Goal: Information Seeking & Learning: Learn about a topic

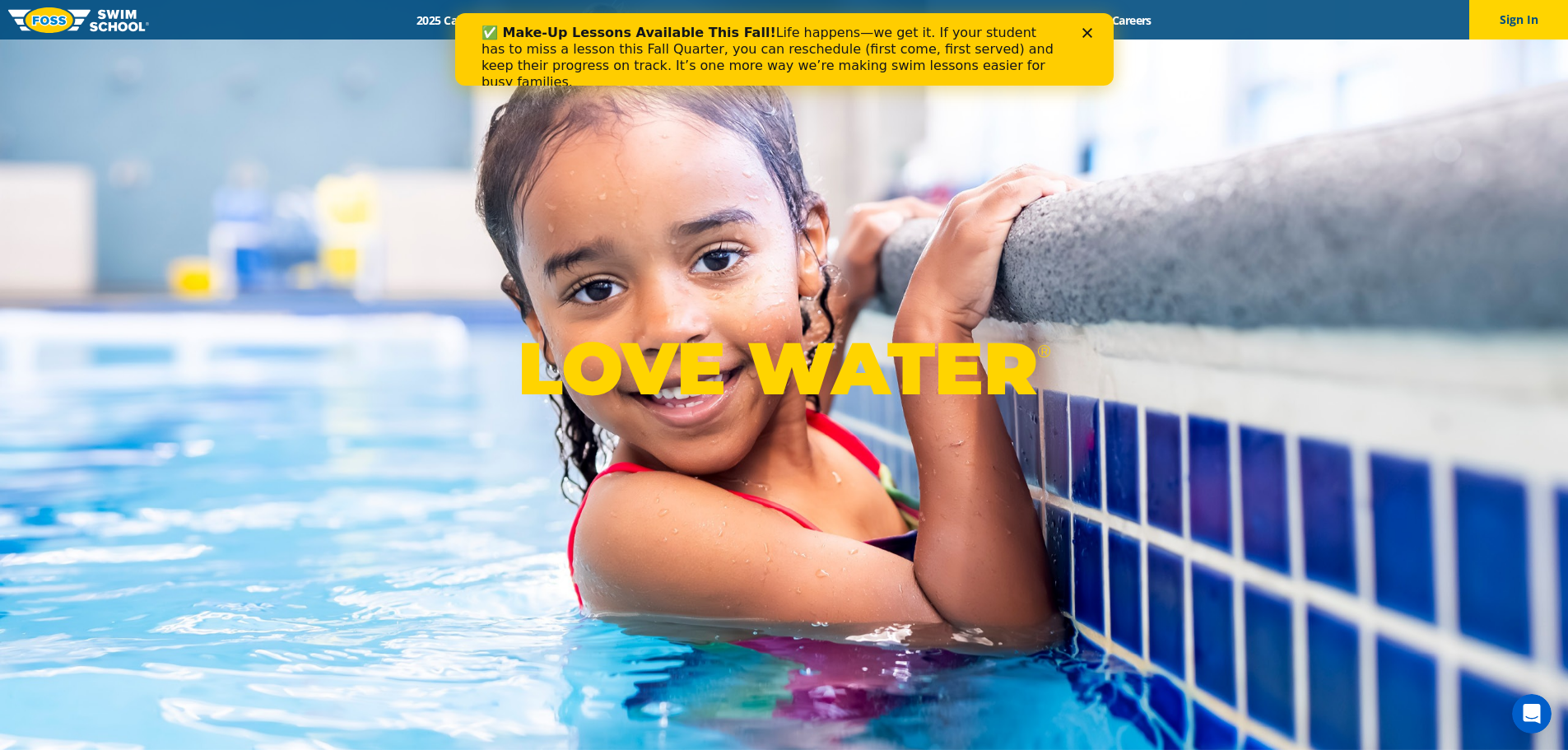
click at [1082, 33] on icon "Close" at bounding box center [1087, 33] width 10 height 10
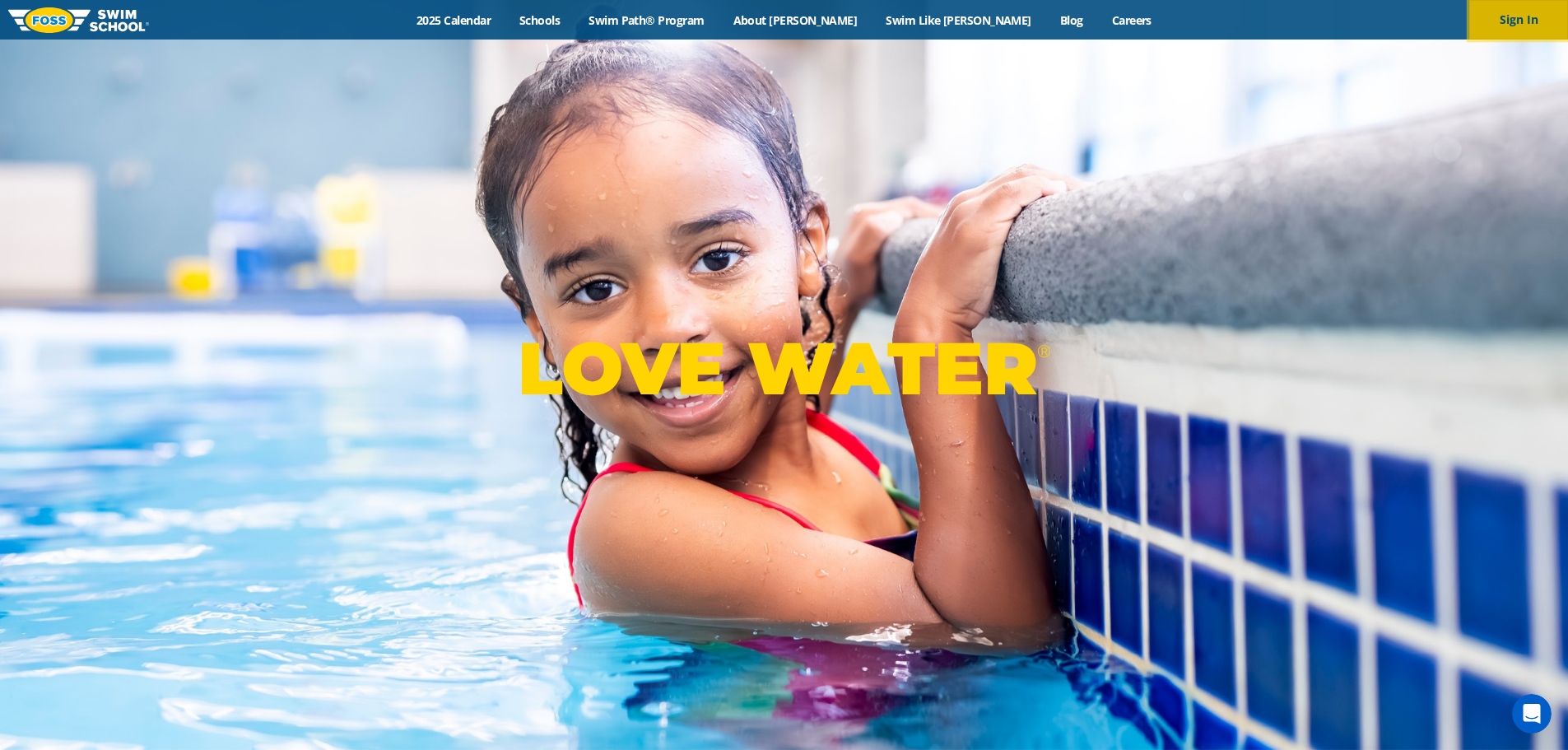
click at [1508, 27] on button "Sign In" at bounding box center [1519, 20] width 99 height 39
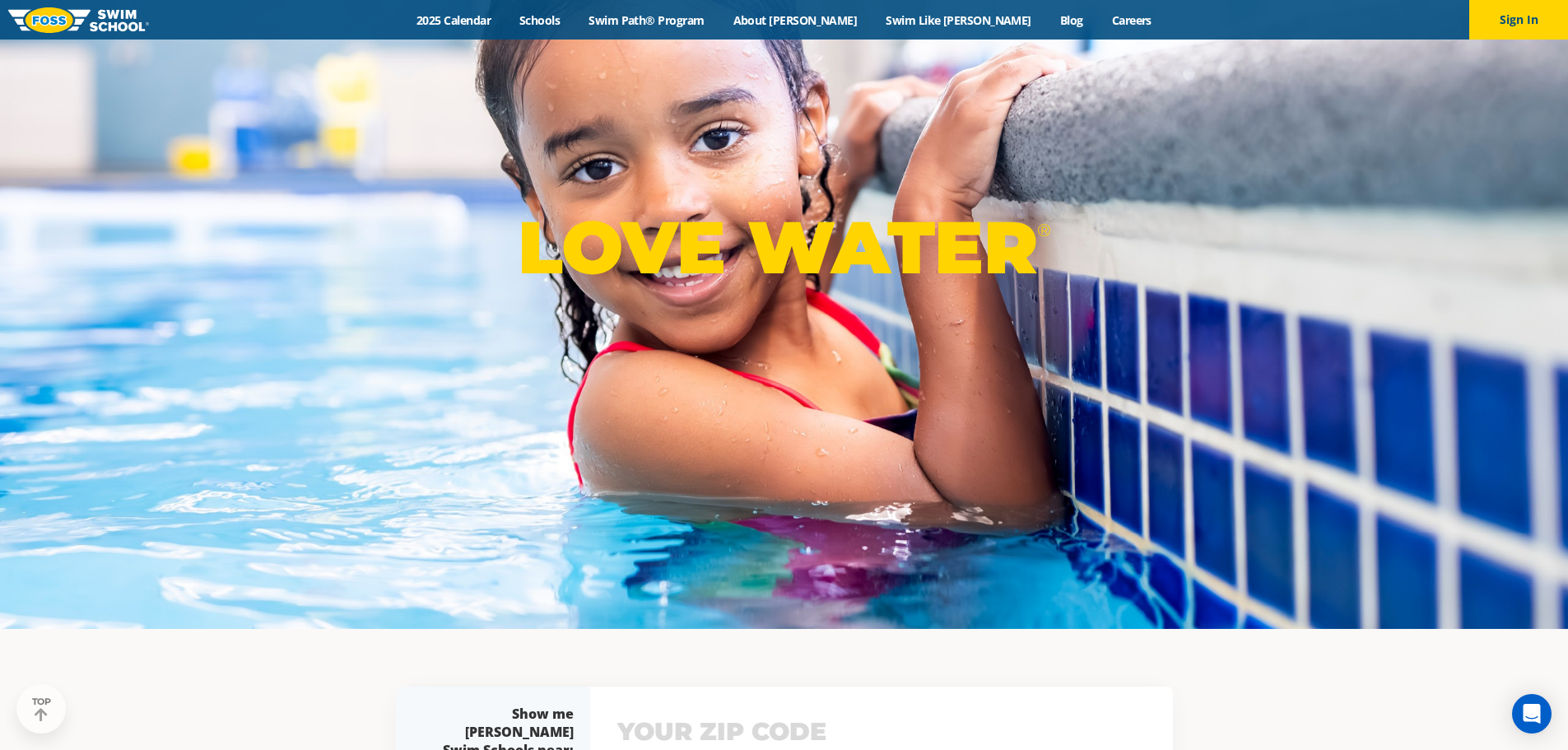
scroll to position [247, 0]
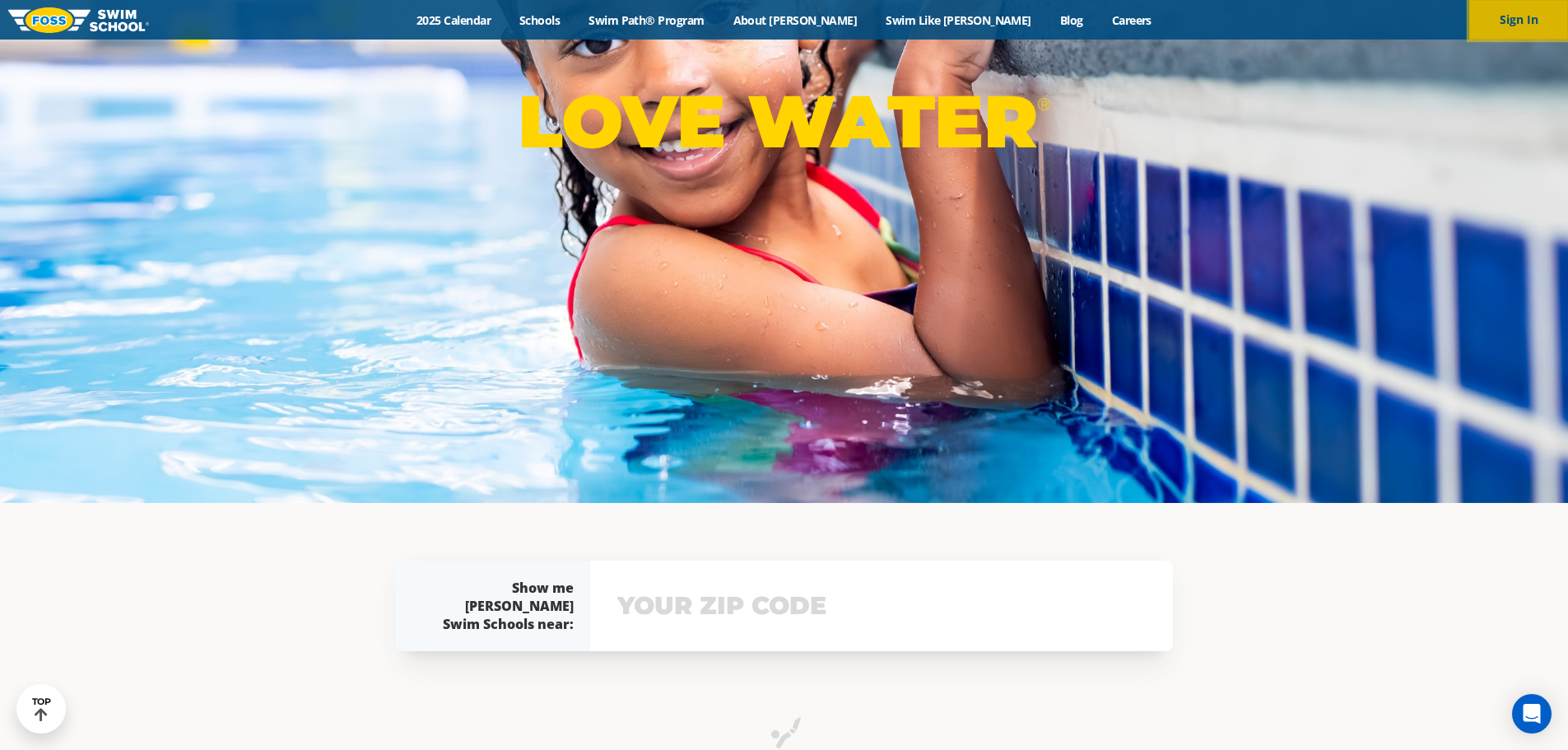
click at [1503, 10] on button "Sign In" at bounding box center [1519, 20] width 99 height 39
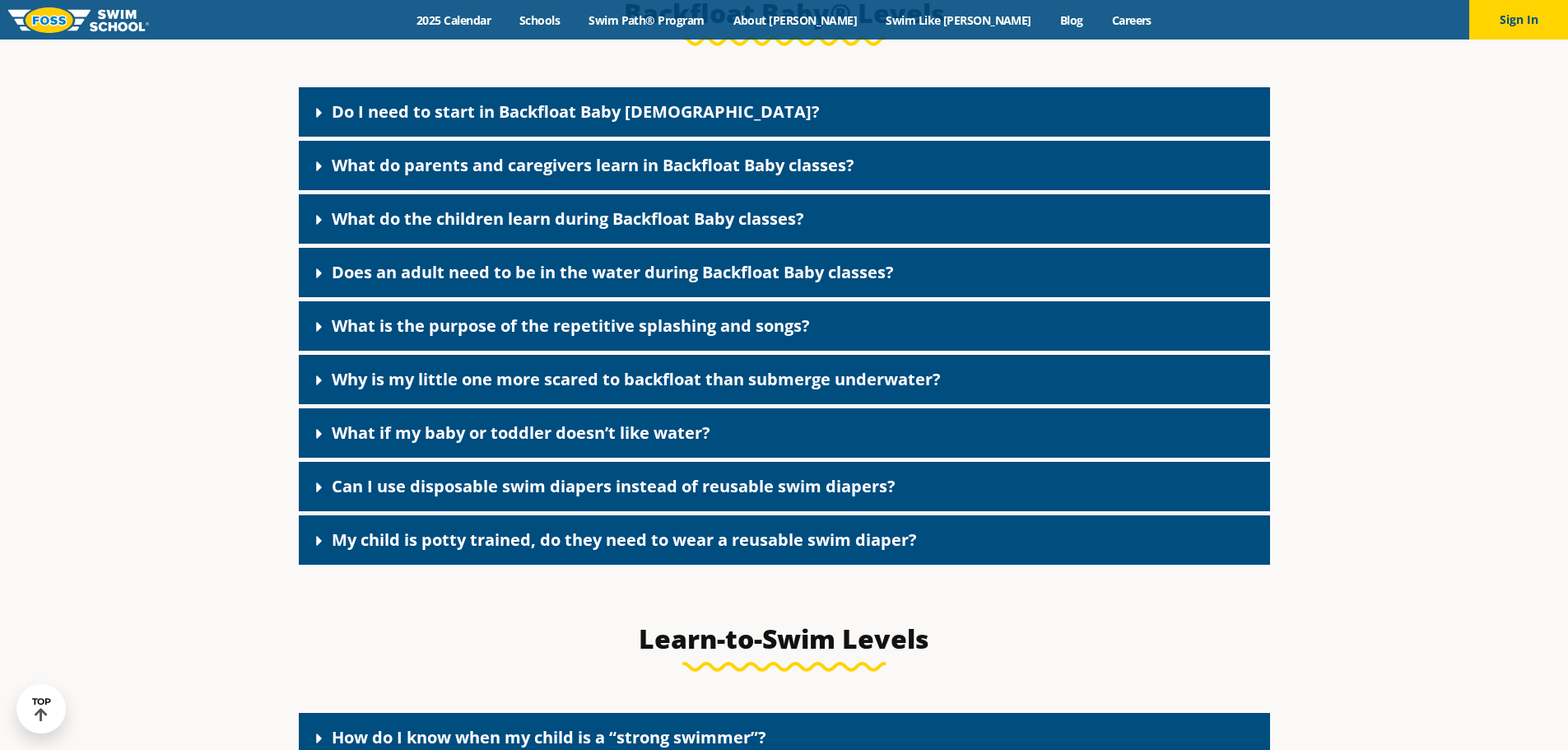
scroll to position [3703, 0]
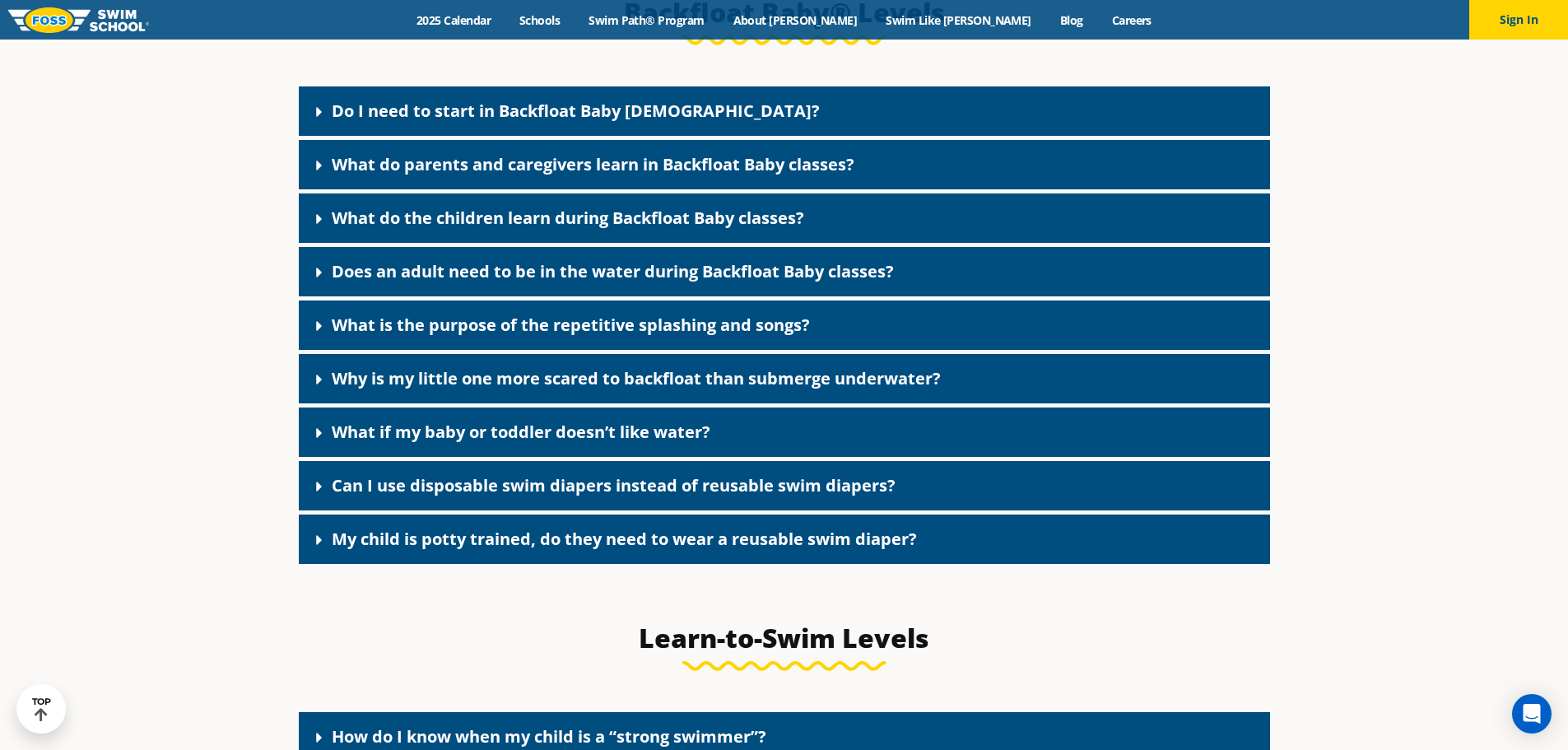
click at [448, 121] on link "Do I need to start in Backfloat Baby [DEMOGRAPHIC_DATA]?" at bounding box center [576, 111] width 489 height 22
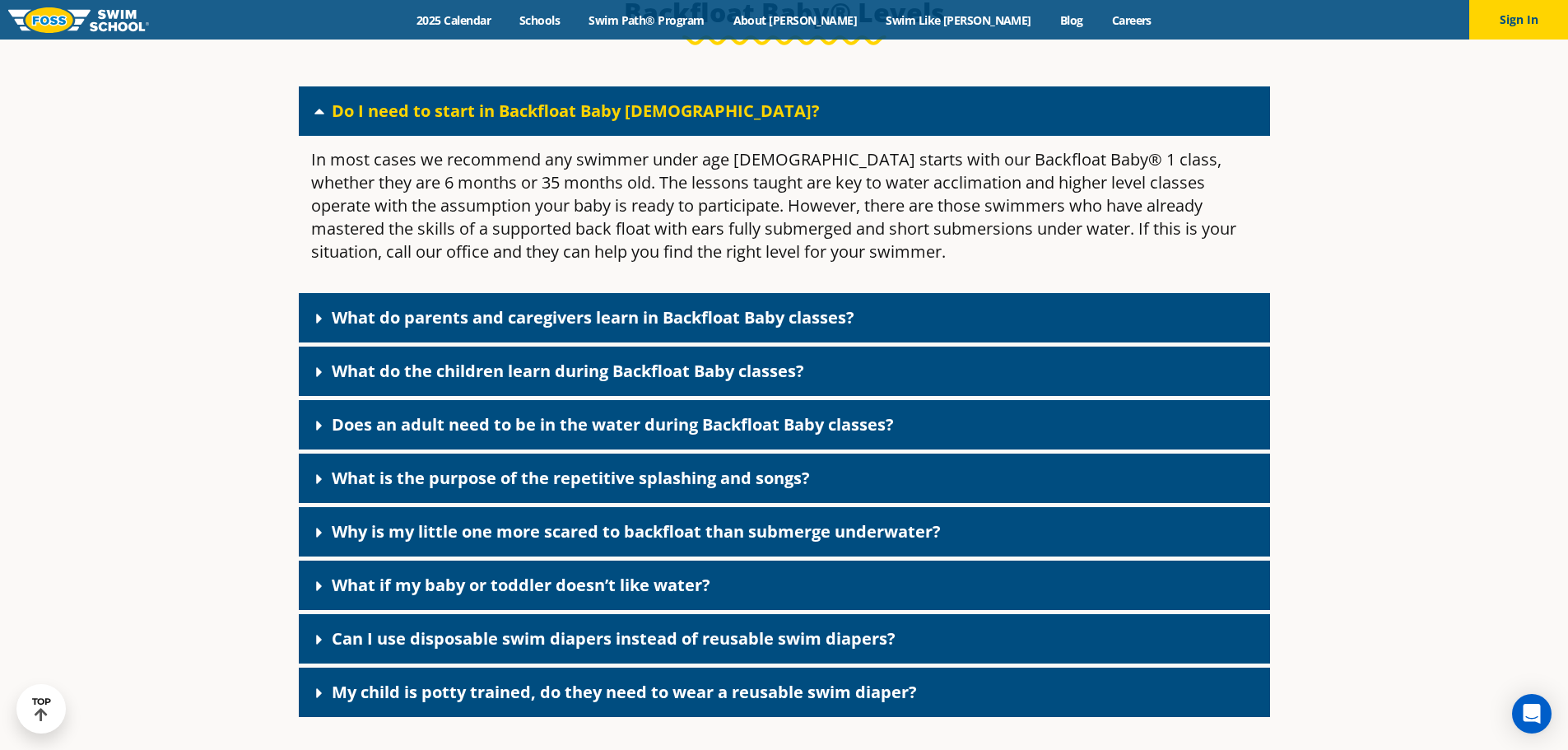
click at [468, 328] on link "What do parents and caregivers learn in Backfloat Baby classes?" at bounding box center [594, 317] width 523 height 22
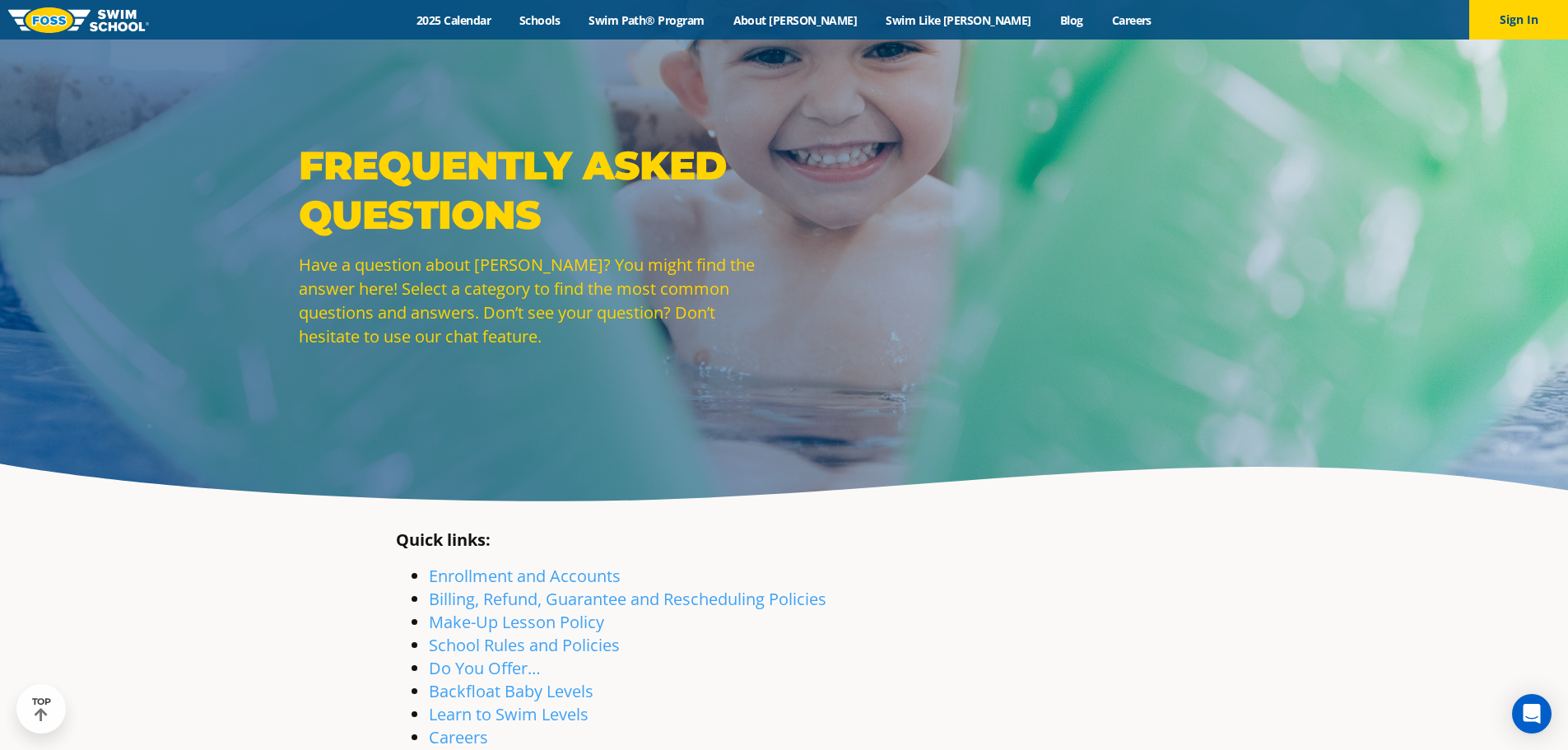
scroll to position [0, 0]
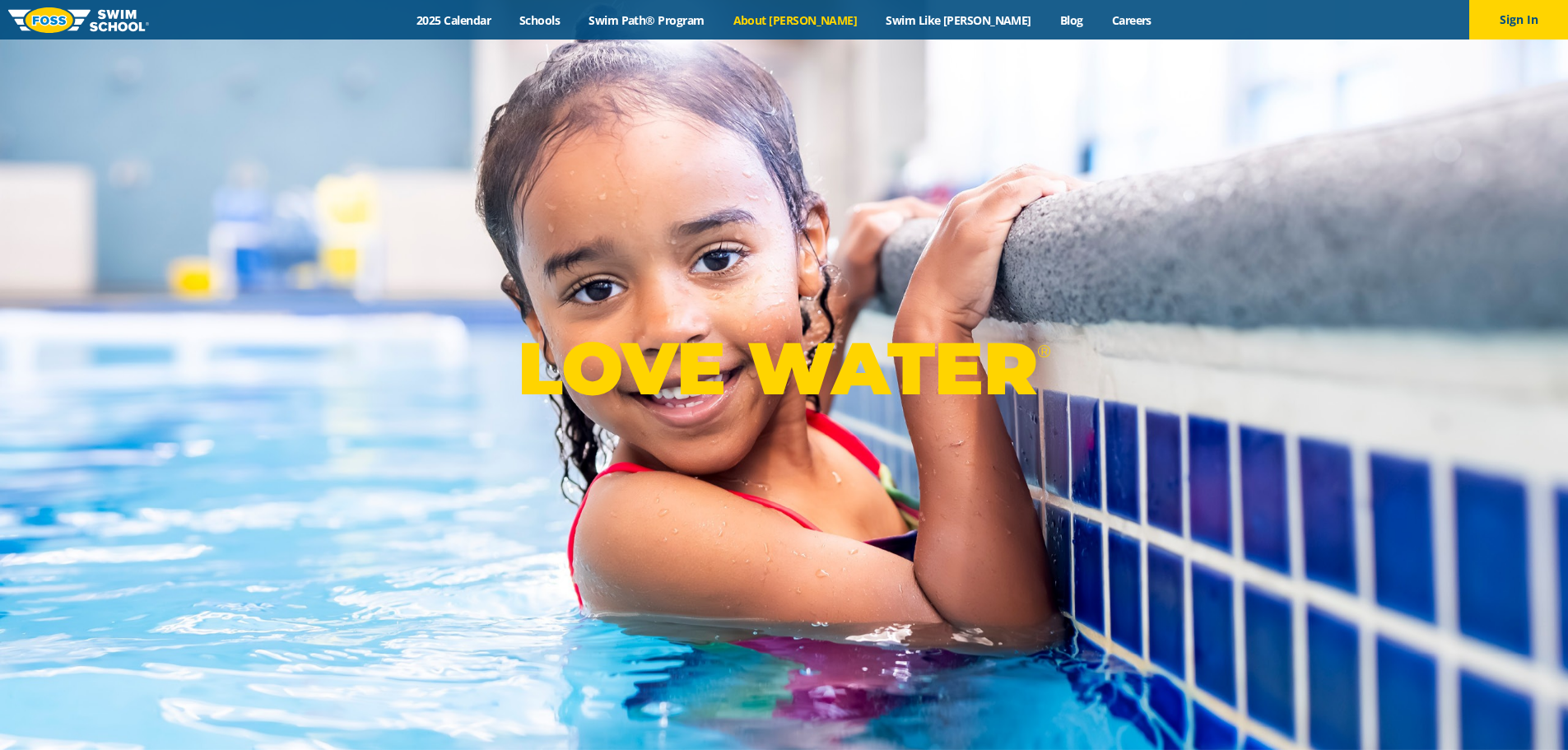
click at [838, 12] on link "About [PERSON_NAME]" at bounding box center [795, 20] width 154 height 16
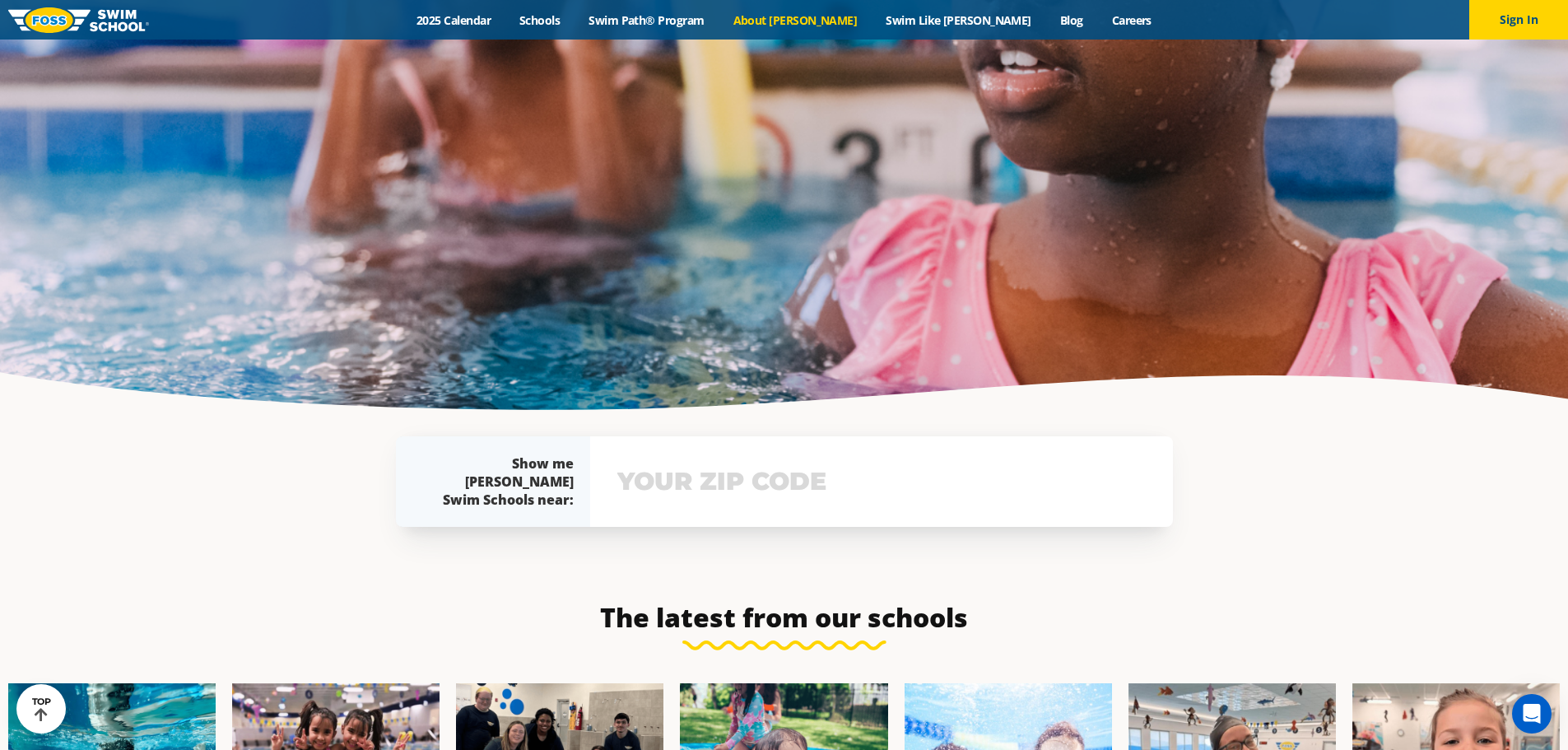
scroll to position [3494, 0]
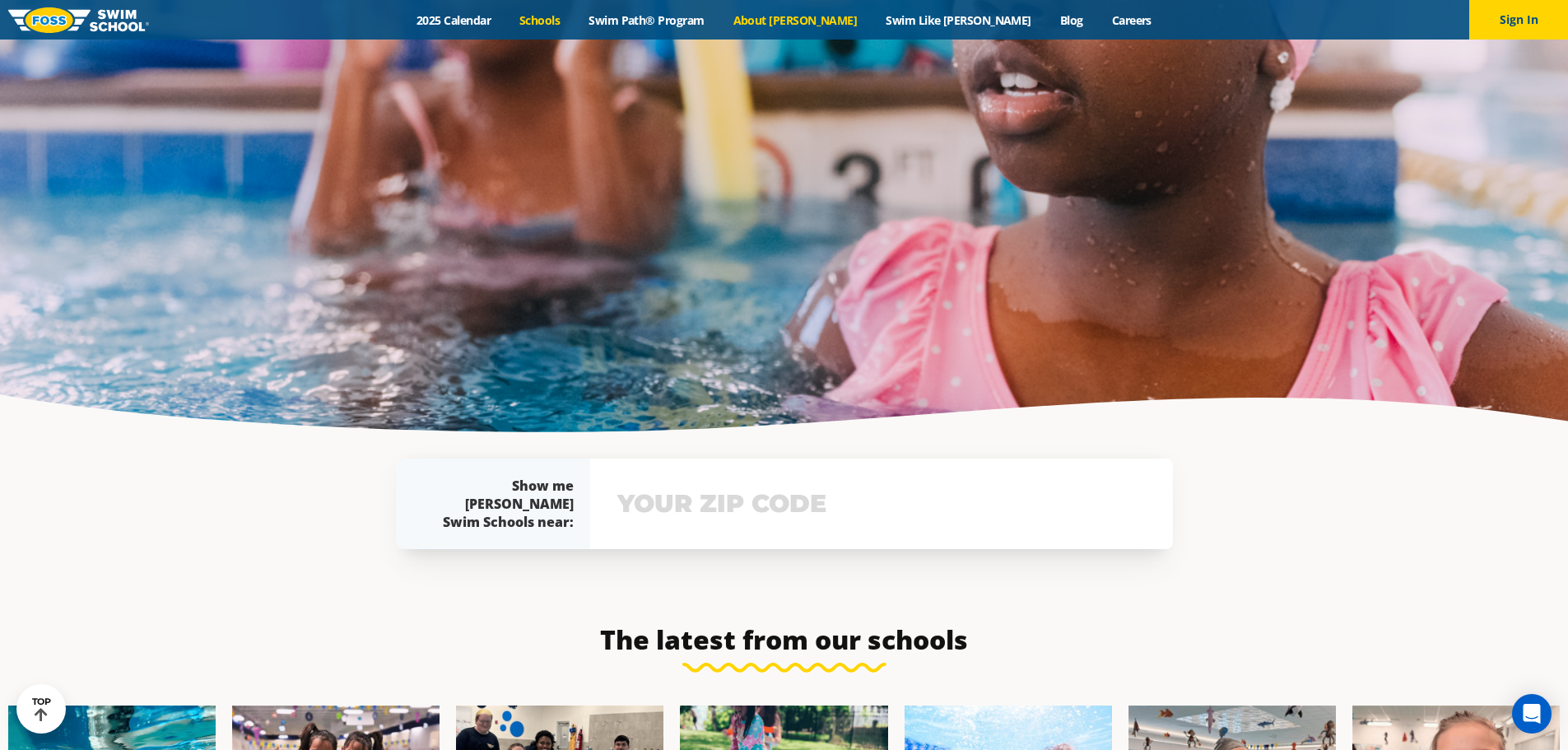
click at [575, 20] on link "Schools" at bounding box center [540, 20] width 69 height 16
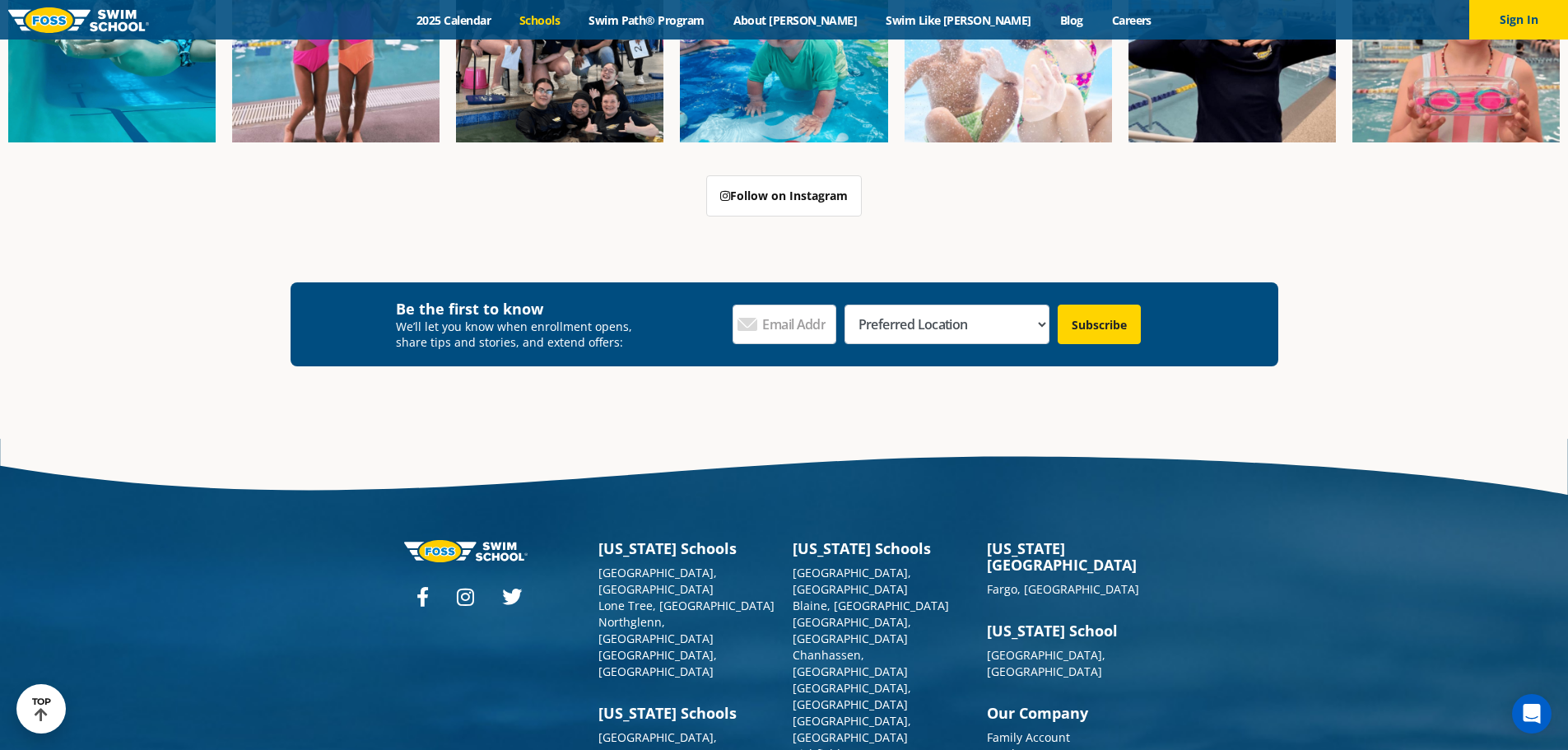
scroll to position [2605, 0]
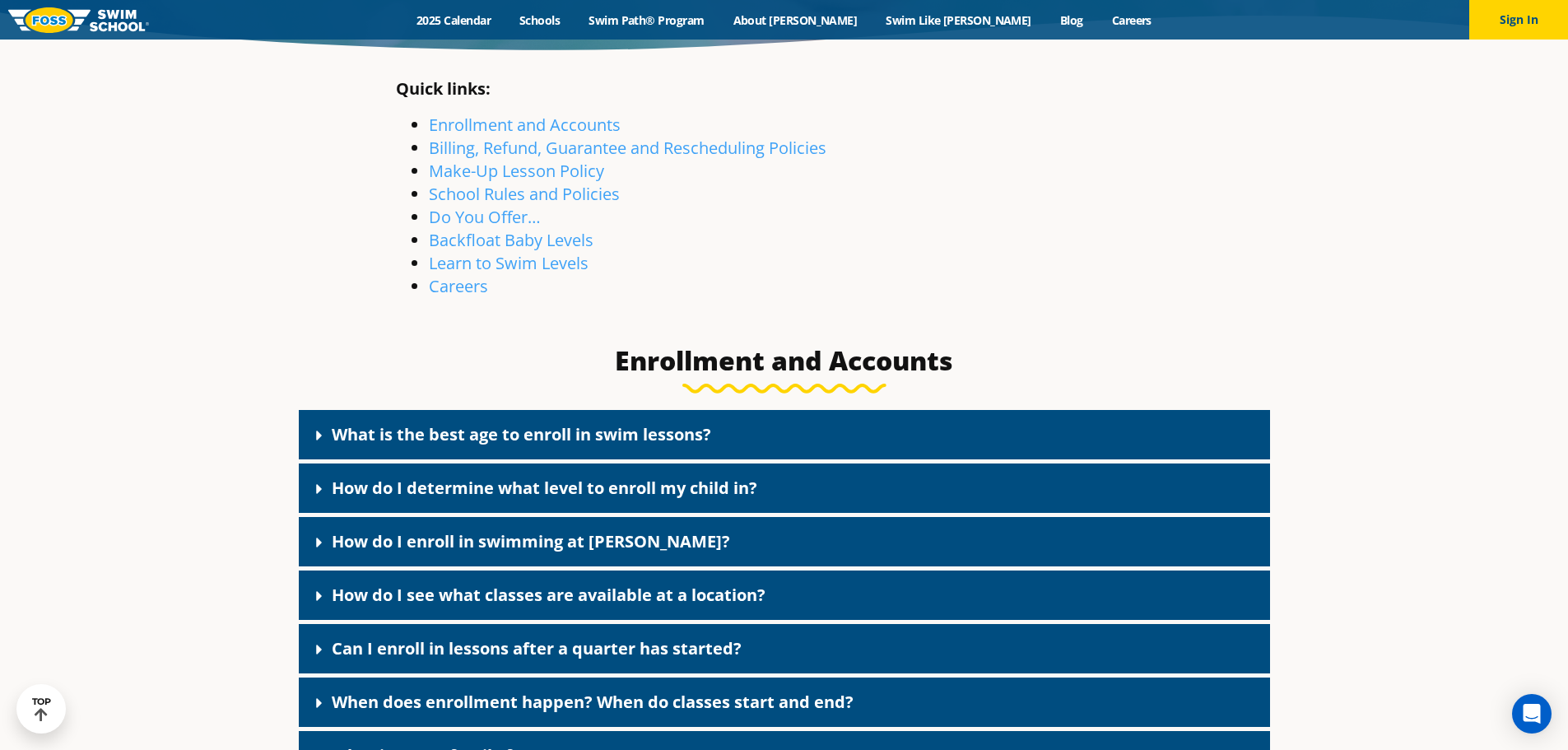
scroll to position [576, 0]
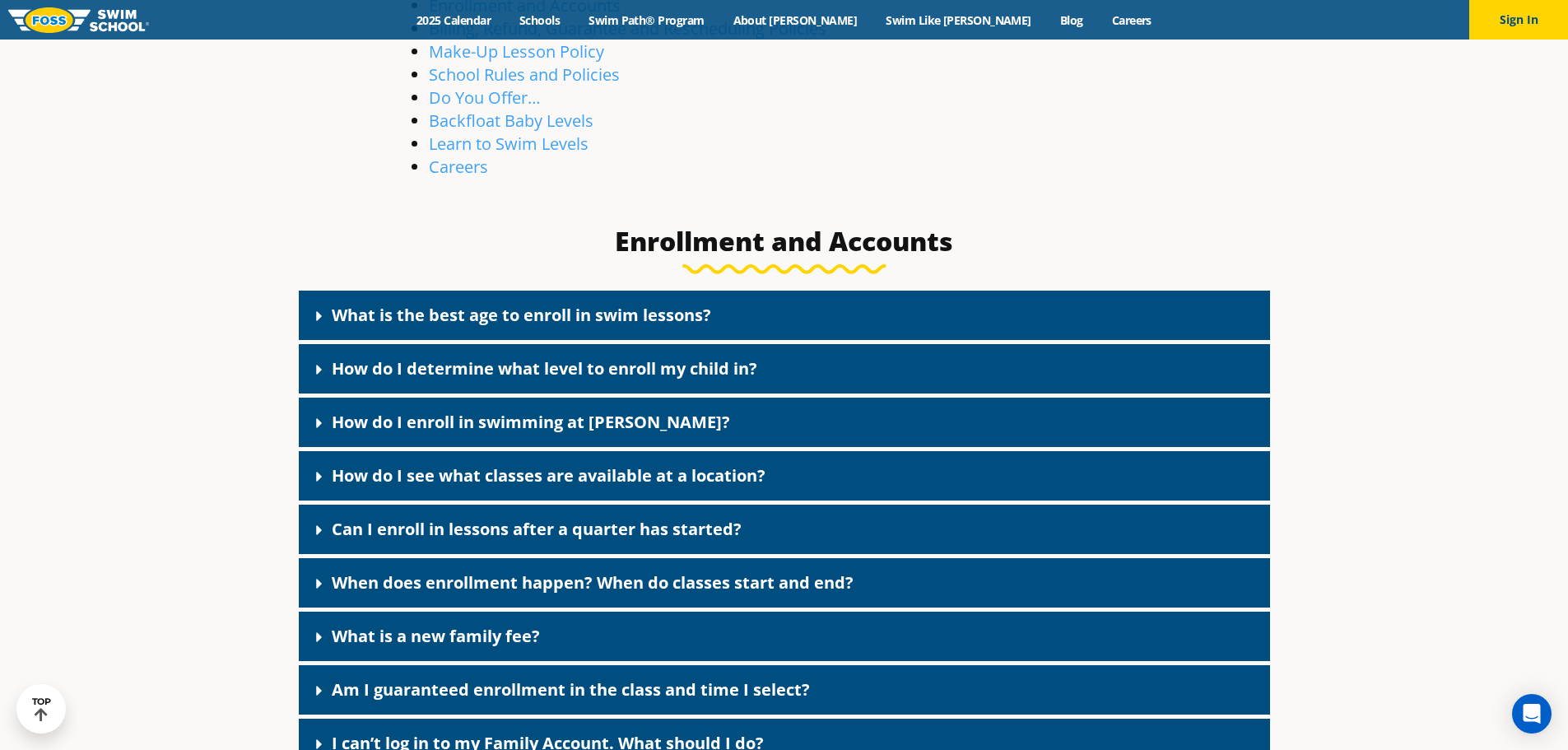
click at [390, 313] on link "What is the best age to enroll in swim lessons?" at bounding box center [522, 315] width 380 height 22
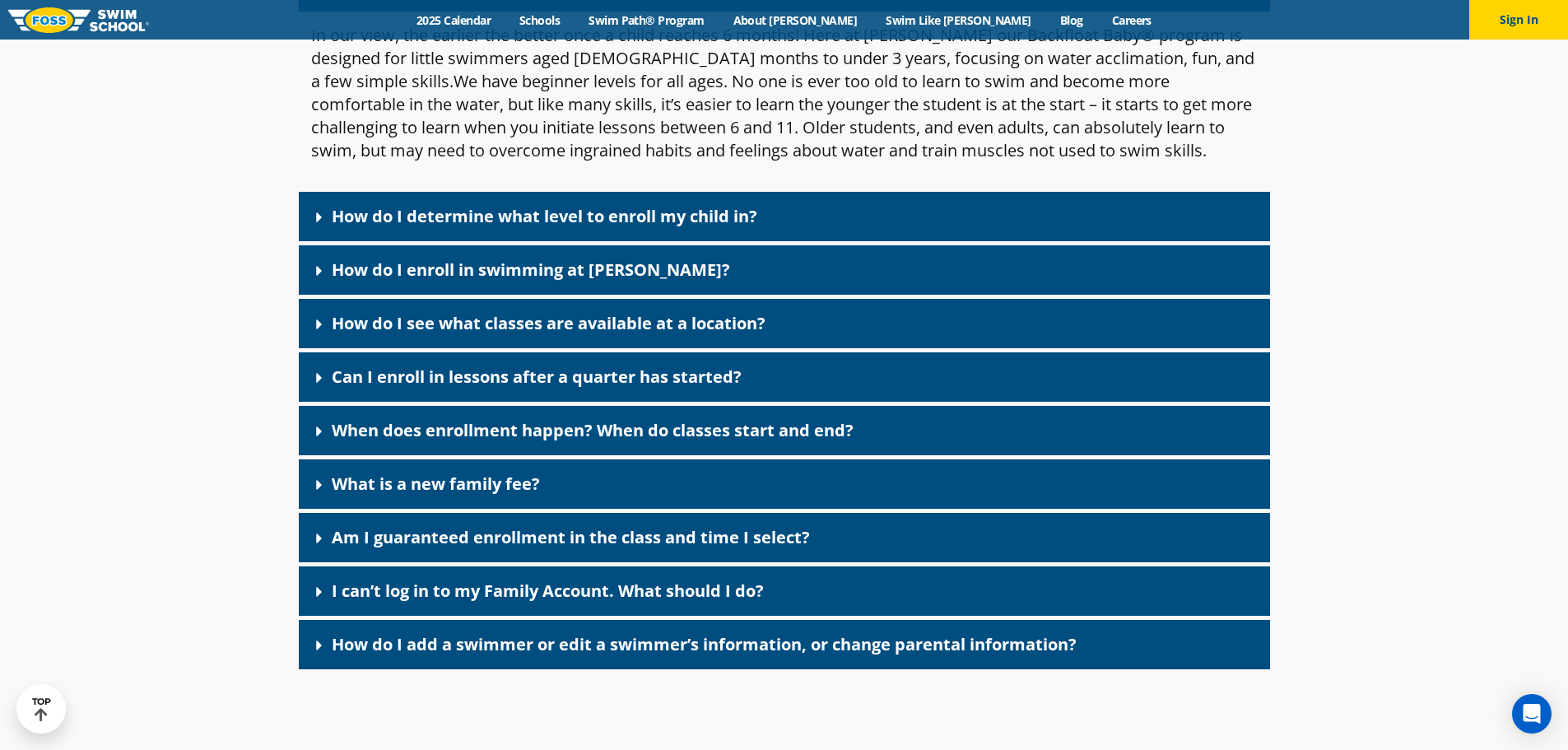
scroll to position [905, 0]
click at [465, 373] on link "Can I enroll in lessons after a quarter has started?" at bounding box center [537, 376] width 410 height 22
